Goal: Check status

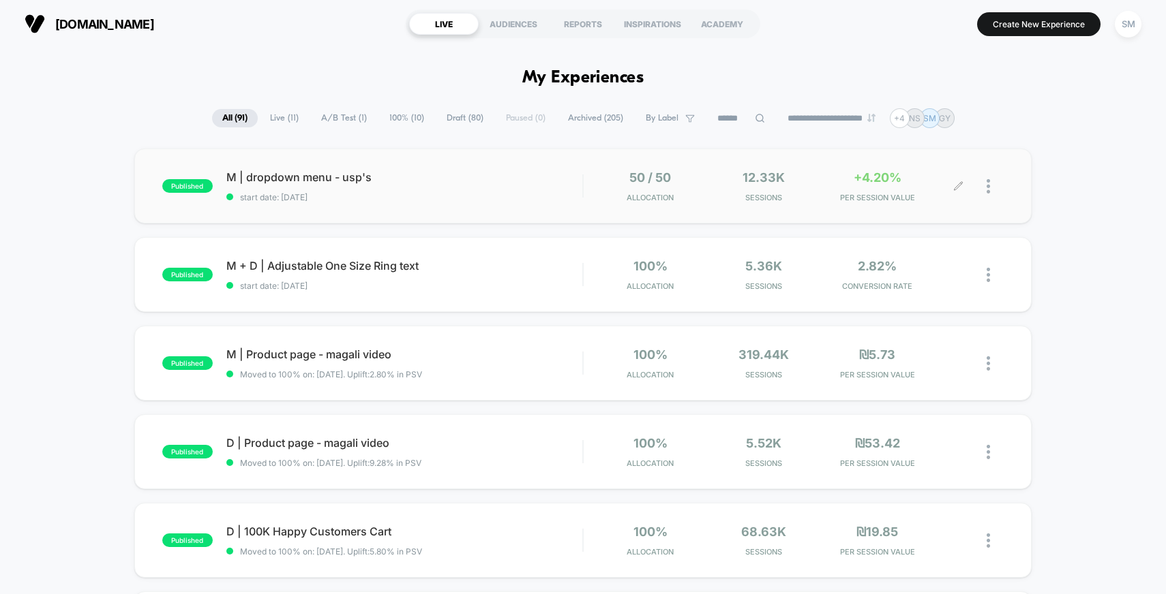
click at [958, 188] on icon at bounding box center [958, 186] width 10 height 10
click at [460, 185] on div "M | dropdown menu - usp's Click to edit experience details Click to edit experi…" at bounding box center [404, 186] width 356 height 32
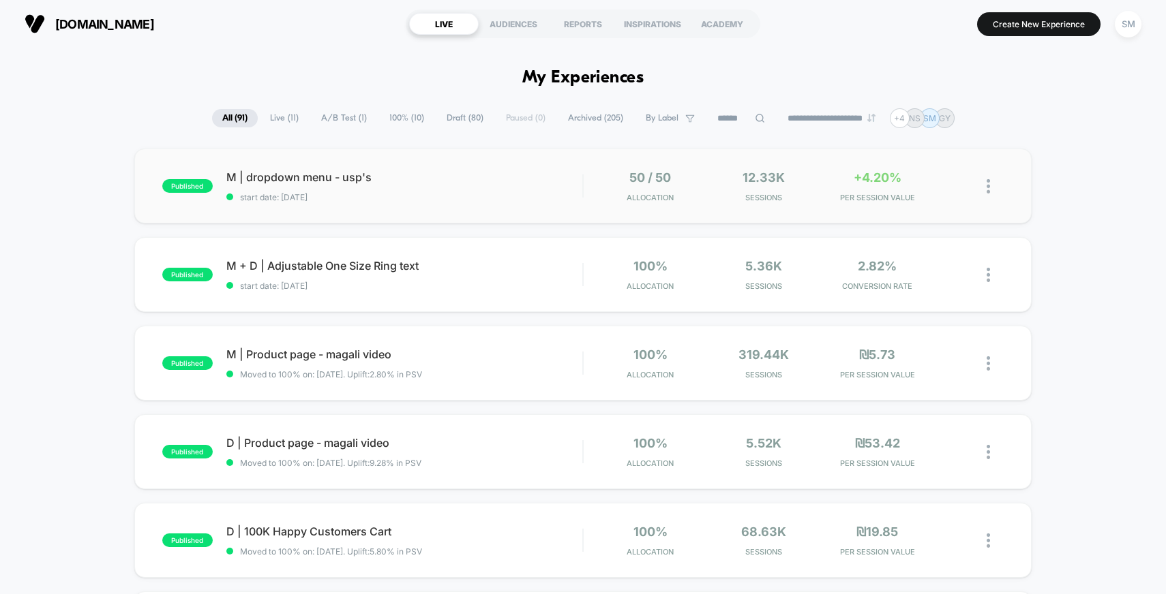
click at [505, 203] on div "published M | dropdown menu - usp's start date: 17.9.2025 50 / 50 Allocation 12…" at bounding box center [583, 186] width 898 height 75
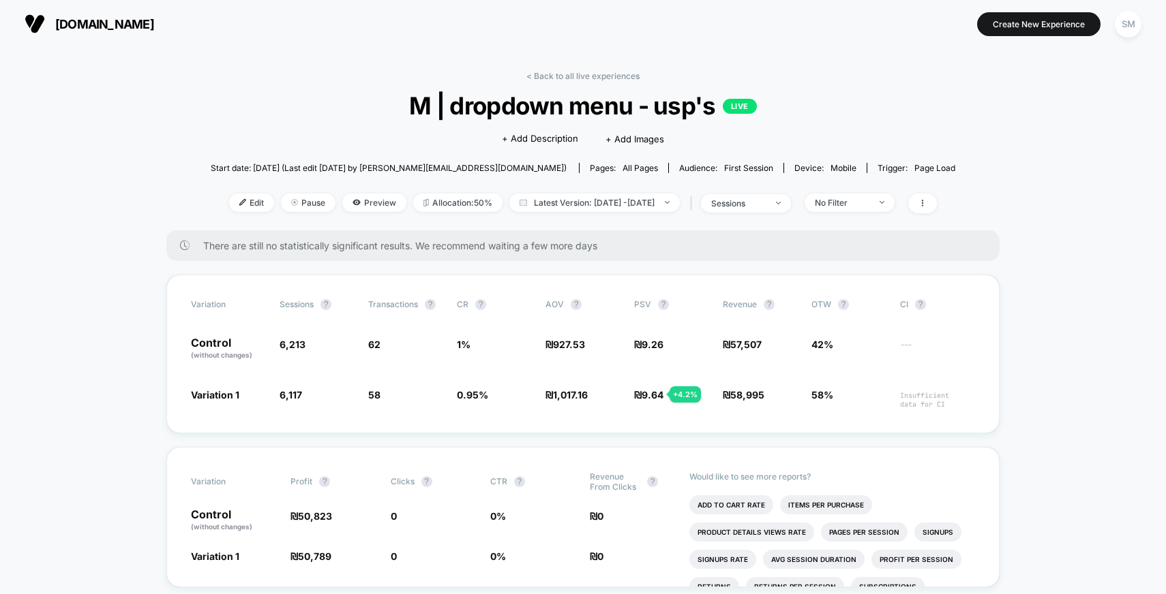
click at [592, 20] on section at bounding box center [583, 24] width 368 height 34
click at [569, 5] on div "tanaorjewelry.co.il Create New Experience SM" at bounding box center [583, 24] width 1166 height 48
click at [558, 16] on section at bounding box center [583, 24] width 368 height 34
click at [552, 35] on section at bounding box center [583, 24] width 368 height 34
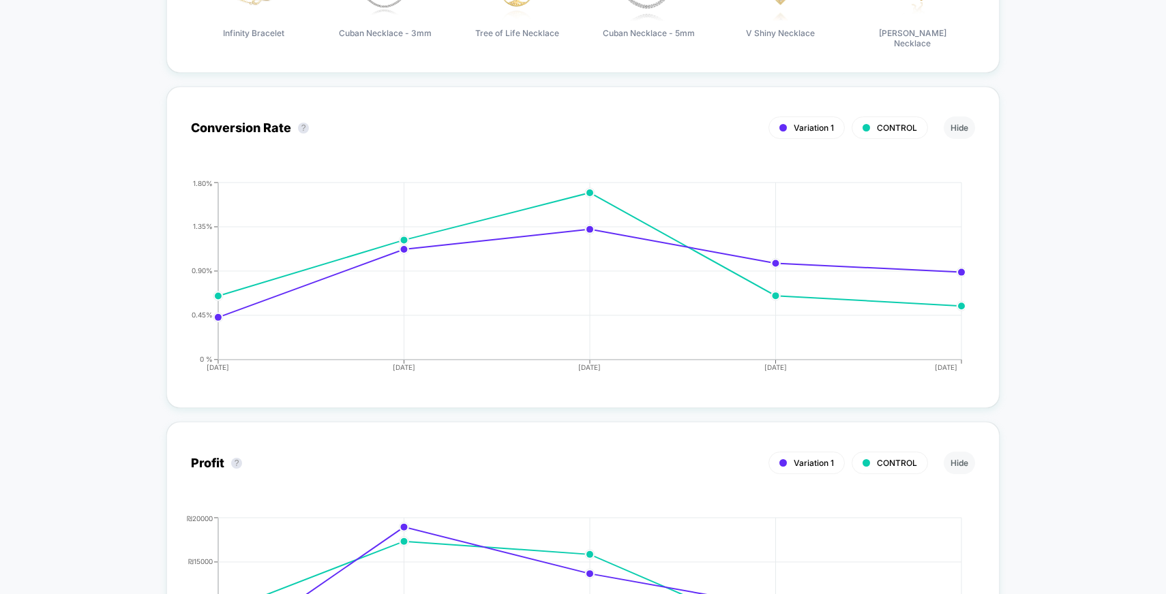
scroll to position [489, 0]
